Goal: Task Accomplishment & Management: Complete application form

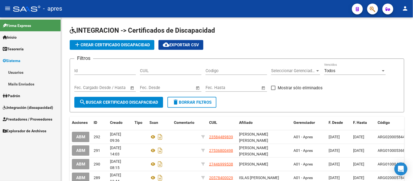
scroll to position [1, 0]
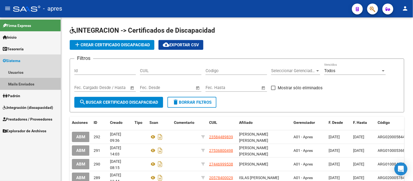
click at [37, 82] on link "Mails Enviados" at bounding box center [30, 84] width 61 height 12
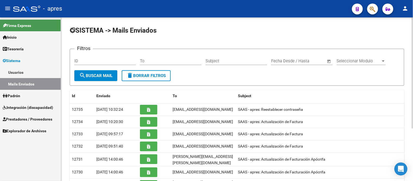
click at [27, 72] on link "Usuarios" at bounding box center [30, 72] width 61 height 12
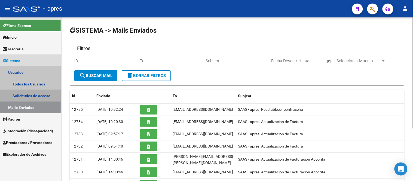
click at [33, 94] on link "Solicitudes de acceso" at bounding box center [30, 96] width 61 height 12
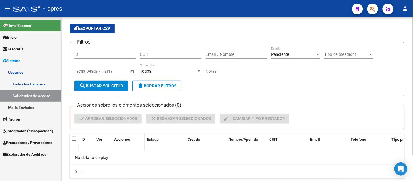
scroll to position [31, 0]
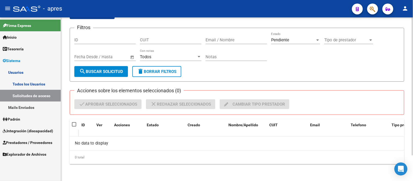
click at [105, 70] on span "search Buscar solicitud" at bounding box center [101, 71] width 44 height 5
click at [106, 75] on button "search Buscar solicitud" at bounding box center [101, 71] width 54 height 11
click at [27, 80] on link "Todos los Usuarios" at bounding box center [30, 84] width 61 height 12
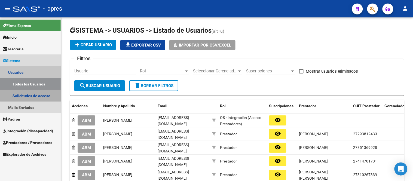
click at [32, 94] on link "Solicitudes de acceso" at bounding box center [30, 96] width 61 height 12
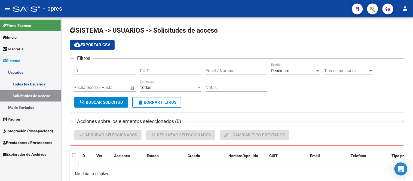
click at [21, 82] on link "Todos los Usuarios" at bounding box center [30, 84] width 61 height 12
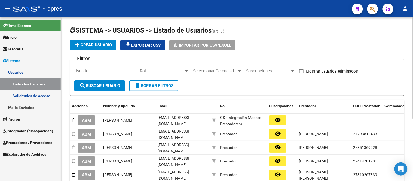
click at [103, 72] on input "Usuario" at bounding box center [105, 71] width 62 height 5
type input "v"
paste input "[PERSON_NAME]"
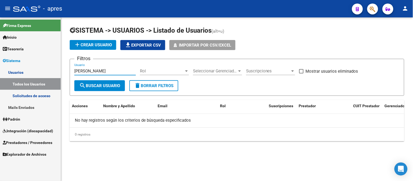
click at [117, 72] on input "[PERSON_NAME]" at bounding box center [105, 71] width 62 height 5
type input "F"
click at [42, 129] on span "Integración (discapacidad)" at bounding box center [28, 131] width 50 height 6
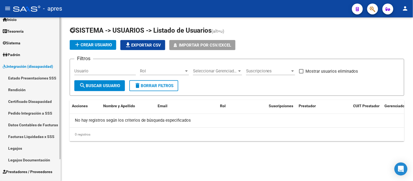
scroll to position [26, 0]
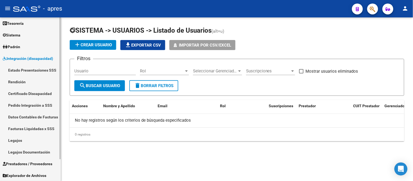
click at [31, 164] on span "Prestadores / Proveedores" at bounding box center [28, 164] width 50 height 6
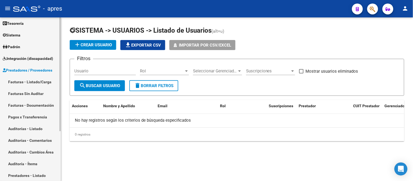
click at [44, 61] on span "Integración (discapacidad)" at bounding box center [28, 59] width 50 height 6
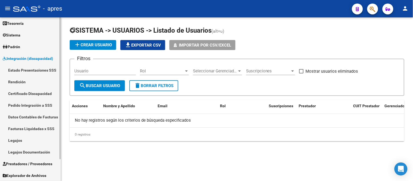
click at [48, 57] on span "Integración (discapacidad)" at bounding box center [28, 59] width 50 height 6
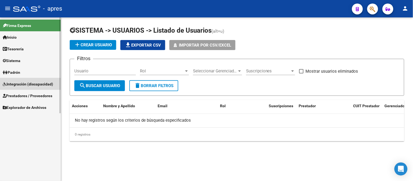
scroll to position [0, 0]
click at [42, 96] on span "Prestadores / Proveedores" at bounding box center [28, 96] width 50 height 6
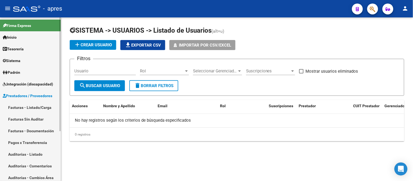
scroll to position [42, 0]
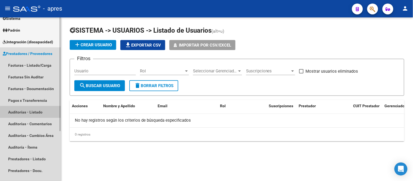
click at [39, 113] on link "Auditorías - Listado" at bounding box center [30, 112] width 61 height 12
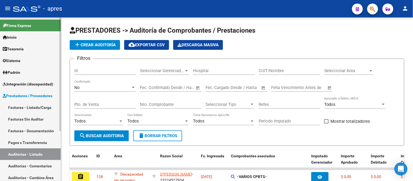
click at [29, 62] on link "Sistema" at bounding box center [30, 61] width 61 height 12
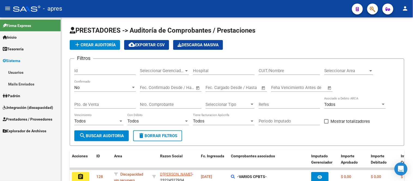
click at [33, 71] on link "Usuarios" at bounding box center [30, 72] width 61 height 12
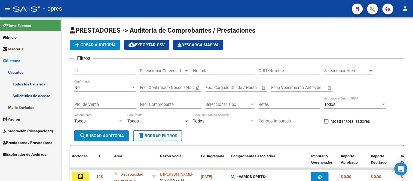
click at [36, 82] on link "Todos los Usuarios" at bounding box center [30, 84] width 61 height 12
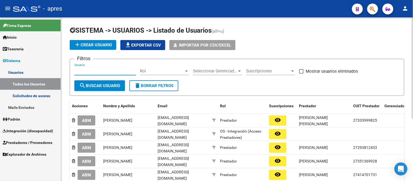
click at [106, 70] on input "Usuario" at bounding box center [105, 71] width 62 height 5
paste input "[PERSON_NAME]"
type input "[PERSON_NAME]"
click at [29, 98] on link "Solicitudes de acceso" at bounding box center [30, 96] width 61 height 12
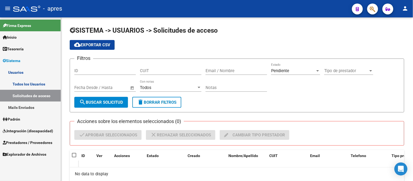
click at [38, 94] on link "Solicitudes de acceso" at bounding box center [30, 96] width 61 height 12
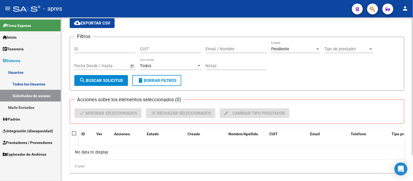
scroll to position [31, 0]
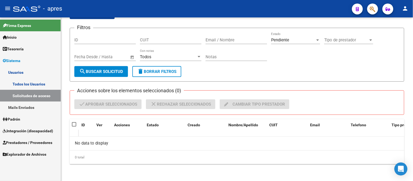
click at [49, 83] on link "Todos los Usuarios" at bounding box center [30, 84] width 61 height 12
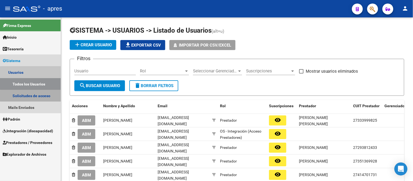
click at [46, 96] on link "Solicitudes de acceso" at bounding box center [30, 96] width 61 height 12
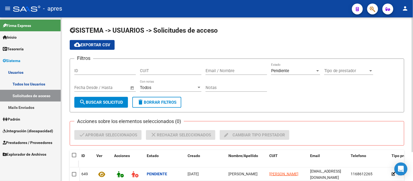
scroll to position [35, 0]
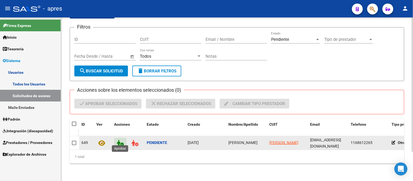
click at [121, 141] on icon at bounding box center [120, 143] width 7 height 6
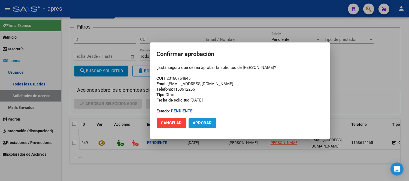
click at [211, 122] on span "Aprobar" at bounding box center [202, 123] width 19 height 5
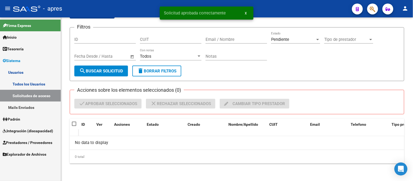
scroll to position [31, 0]
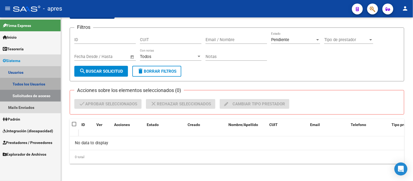
click at [39, 87] on link "Todos los Usuarios" at bounding box center [30, 84] width 61 height 12
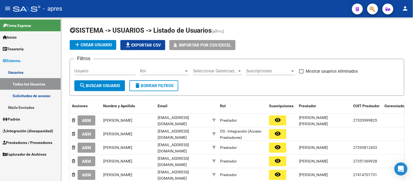
click at [42, 131] on span "Integración (discapacidad)" at bounding box center [28, 131] width 50 height 6
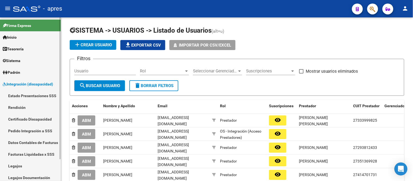
click at [28, 164] on link "Legajos" at bounding box center [30, 166] width 61 height 12
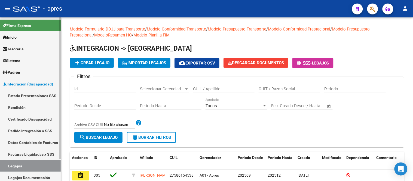
click at [40, 118] on link "Certificado Discapacidad" at bounding box center [30, 119] width 61 height 12
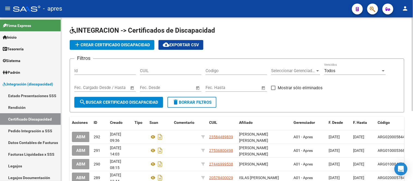
click at [113, 47] on span "add Crear Certificado Discapacidad" at bounding box center [112, 44] width 76 height 5
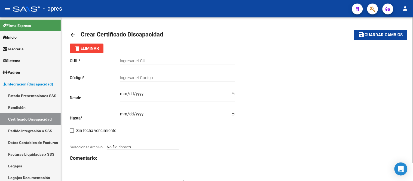
click at [145, 60] on input "Ingresar el CUIL" at bounding box center [177, 61] width 115 height 5
paste input "20-58583547-2"
type input "20-58583547-2"
click at [151, 82] on div "Ingresar el Codigo" at bounding box center [177, 78] width 115 height 17
click at [152, 79] on input "Ingresar el Codigo" at bounding box center [177, 77] width 115 height 5
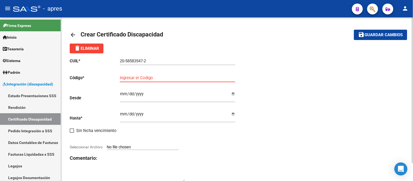
click at [148, 75] on div "Ingresar el Codigo" at bounding box center [177, 76] width 115 height 12
paste input "ARG-02-00058583547-20251008- 20301008-BUE-440"
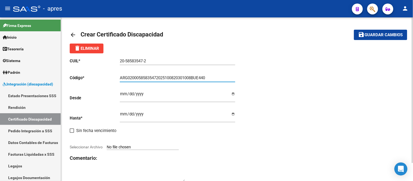
type input "ARG02000585835472025100820301008BUE440"
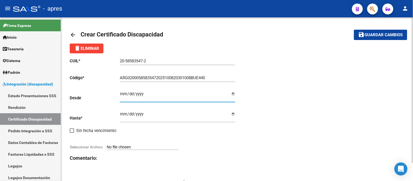
click at [122, 95] on input "Ingresar fec. Desde" at bounding box center [177, 96] width 115 height 9
type input "[DATE]"
click at [124, 114] on input "Ingresar fec. Hasta" at bounding box center [177, 116] width 115 height 9
click at [137, 115] on input "[DATE]" at bounding box center [177, 116] width 115 height 9
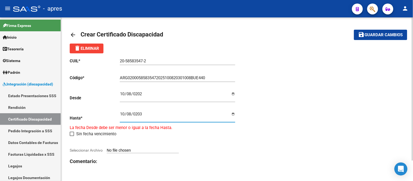
type input "[DATE]"
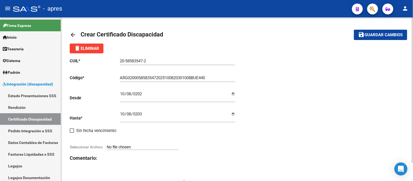
click at [118, 146] on input "Seleccionar Archivo" at bounding box center [143, 147] width 72 height 5
type input "C:\fakepath\[PERSON_NAME] BENJAMIN_Cud_58583547.pdf"
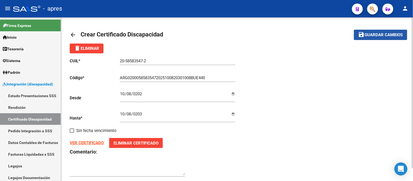
click at [381, 34] on span "Guardar cambios" at bounding box center [384, 35] width 38 height 5
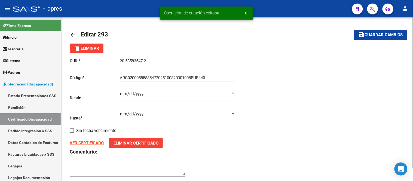
click at [73, 32] on mat-icon "arrow_back" at bounding box center [73, 35] width 7 height 7
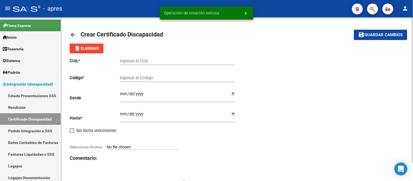
click at [73, 32] on mat-icon "arrow_back" at bounding box center [73, 35] width 7 height 7
